Goal: Information Seeking & Learning: Learn about a topic

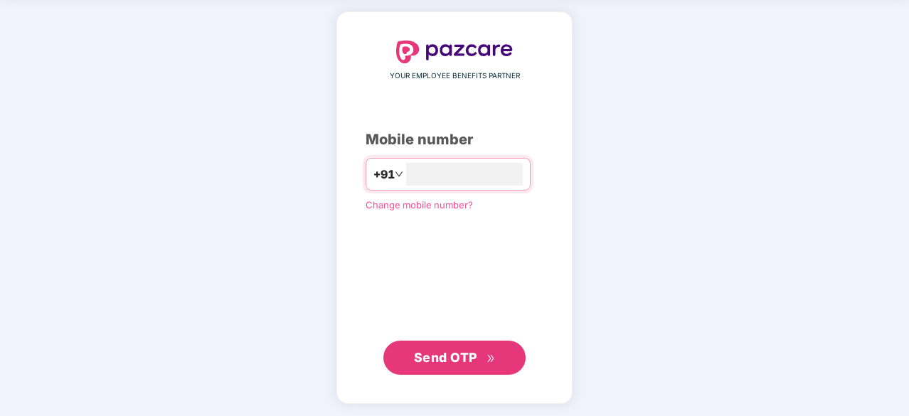
type input "**********"
click at [438, 356] on span "Send OTP" at bounding box center [445, 356] width 63 height 15
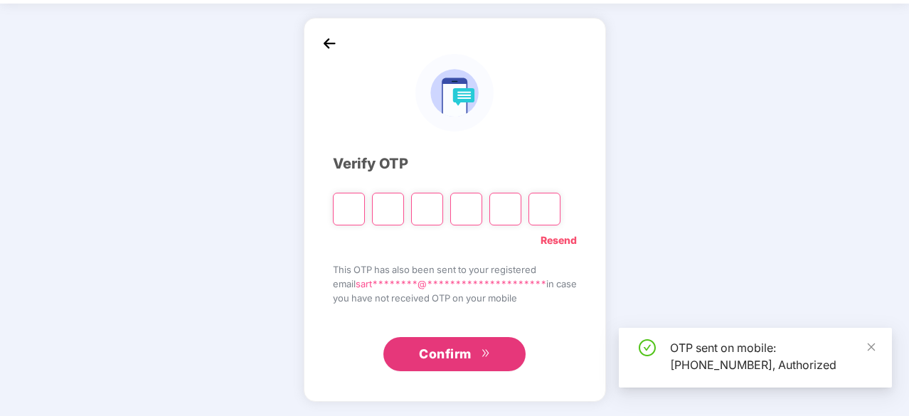
scroll to position [47, 0]
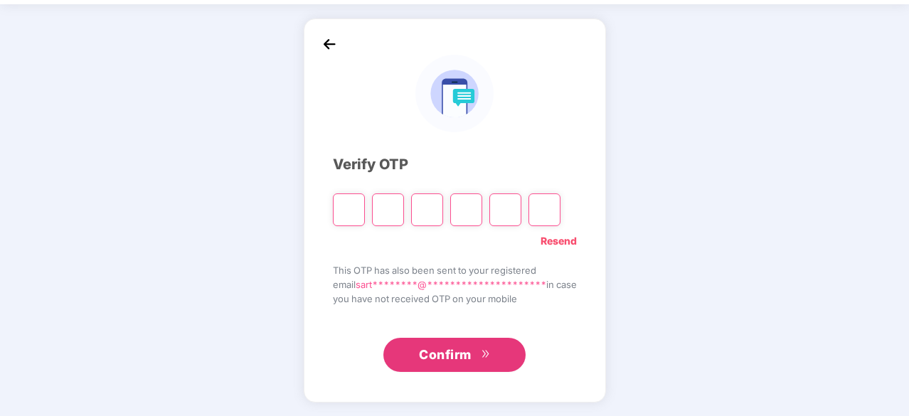
type input "*"
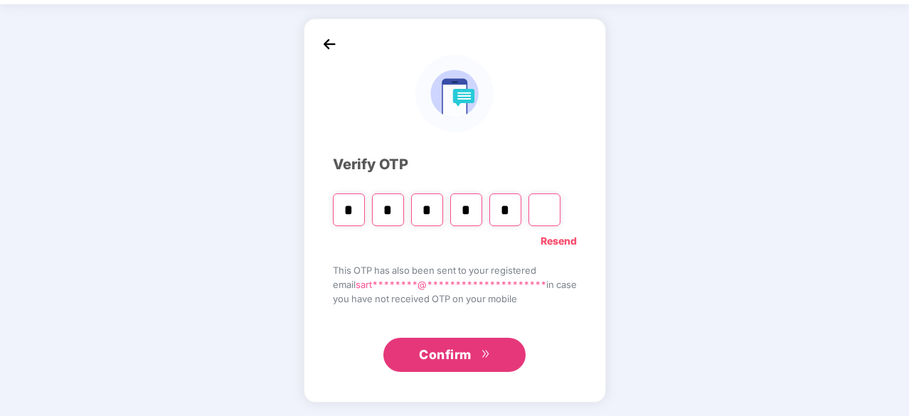
type input "*"
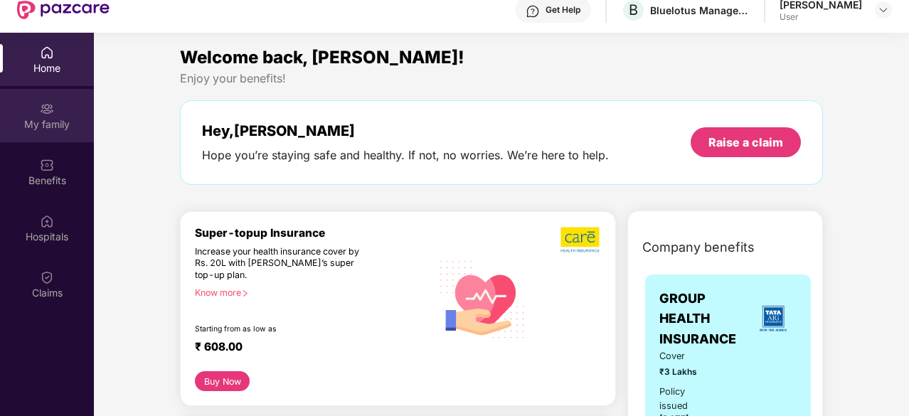
click at [62, 119] on div "My family" at bounding box center [47, 124] width 94 height 14
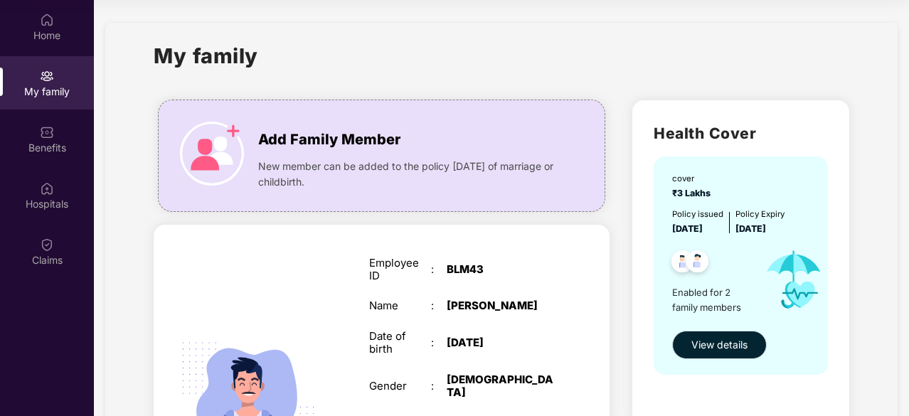
click at [712, 342] on span "View details" at bounding box center [720, 345] width 56 height 16
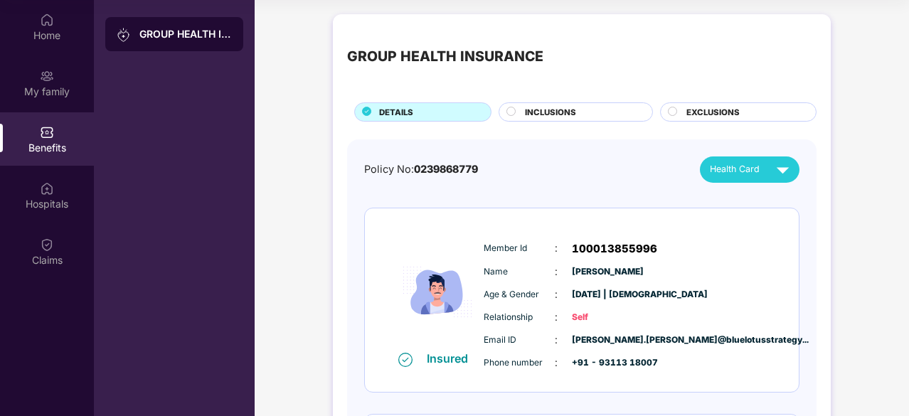
click at [547, 102] on div "INCLUSIONS" at bounding box center [576, 111] width 154 height 19
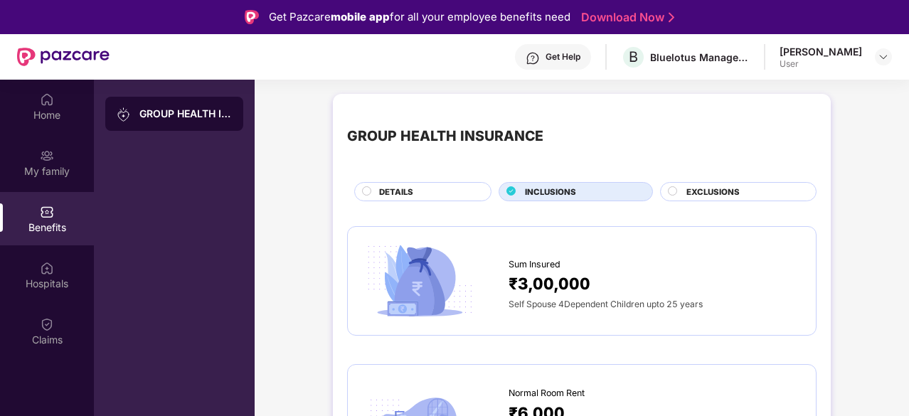
click at [685, 184] on div "EXCLUSIONS" at bounding box center [738, 191] width 157 height 19
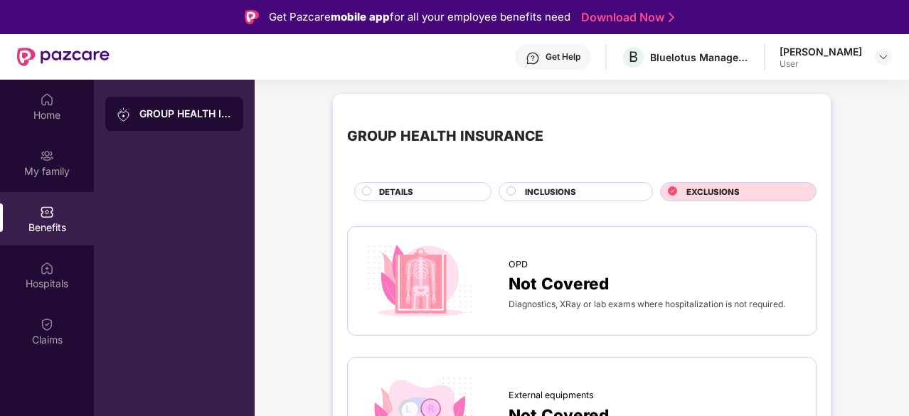
click at [364, 192] on circle at bounding box center [367, 190] width 9 height 9
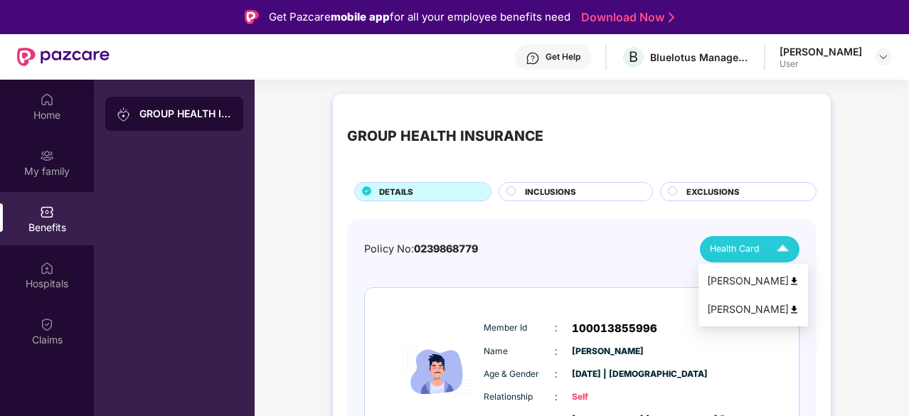
click at [781, 248] on img at bounding box center [783, 249] width 25 height 25
click at [789, 307] on img at bounding box center [794, 310] width 11 height 11
click at [789, 279] on img at bounding box center [794, 281] width 11 height 11
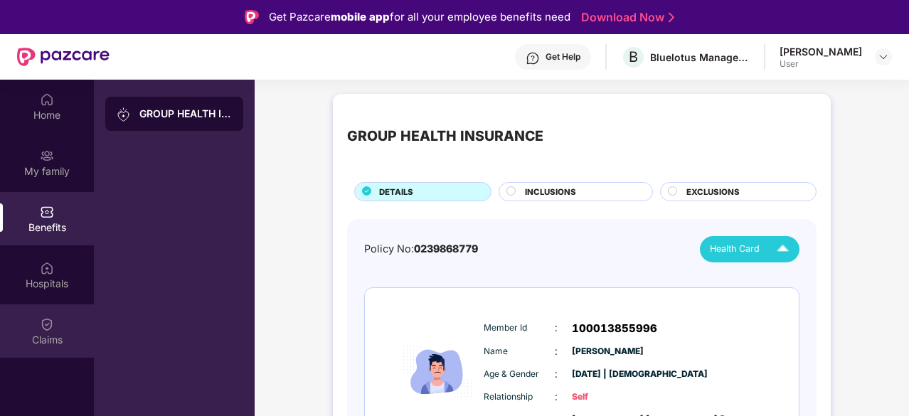
click at [56, 339] on div "Claims" at bounding box center [47, 340] width 94 height 14
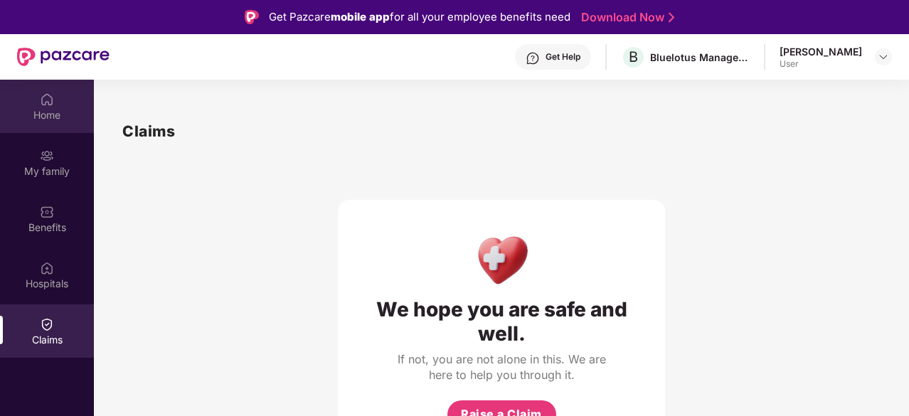
click at [48, 113] on div "Home" at bounding box center [47, 115] width 94 height 14
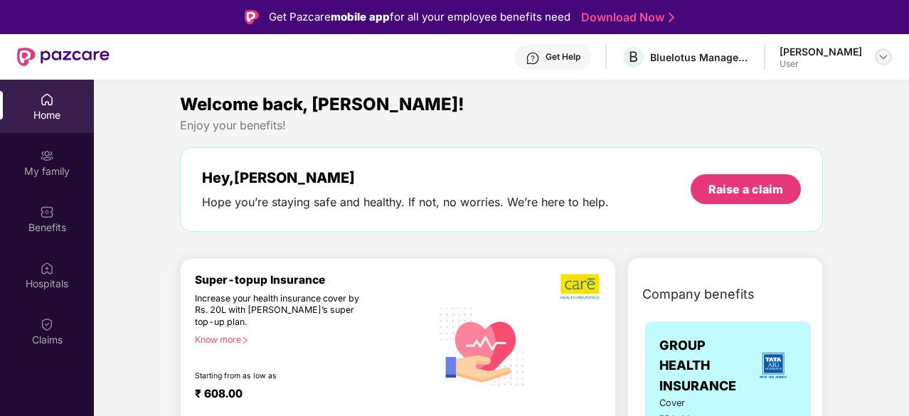
click at [877, 58] on div at bounding box center [883, 56] width 17 height 17
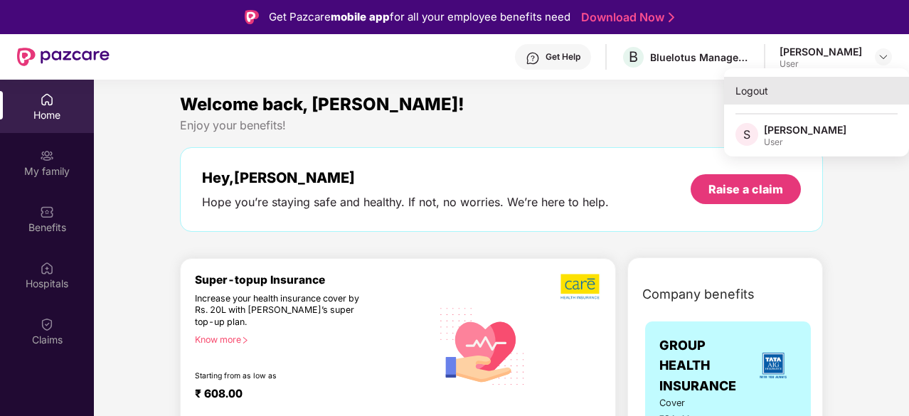
click at [757, 91] on div "Logout" at bounding box center [816, 91] width 185 height 28
